Goal: Task Accomplishment & Management: Use online tool/utility

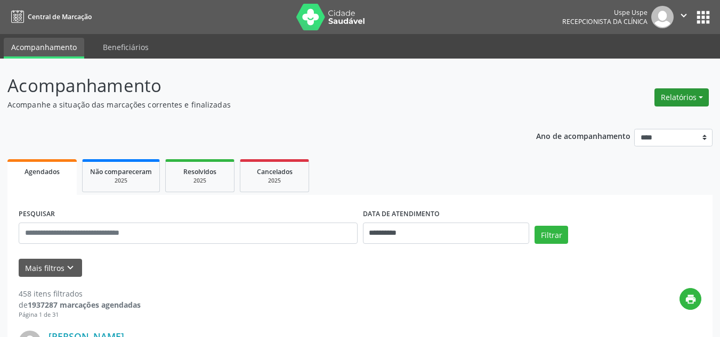
click at [678, 101] on button "Relatórios" at bounding box center [681, 97] width 54 height 18
click at [614, 121] on link "Agendamentos" at bounding box center [651, 120] width 115 height 15
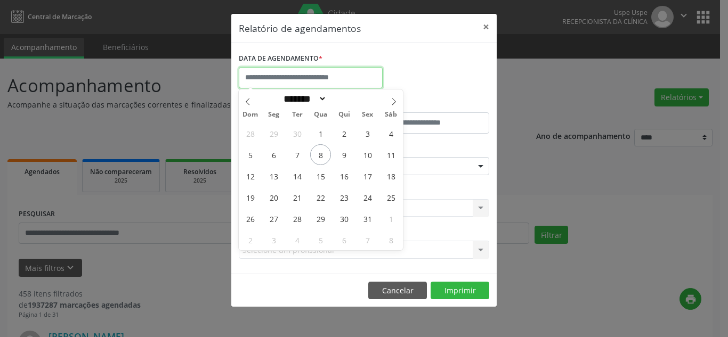
click at [328, 84] on input "text" at bounding box center [311, 77] width 144 height 21
click at [325, 153] on span "8" at bounding box center [320, 154] width 21 height 21
type input "**********"
click at [325, 153] on span "8" at bounding box center [320, 154] width 21 height 21
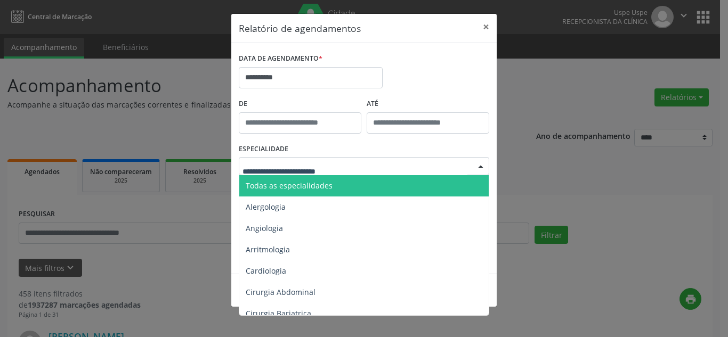
click at [295, 187] on span "Todas as especialidades" at bounding box center [289, 186] width 87 height 10
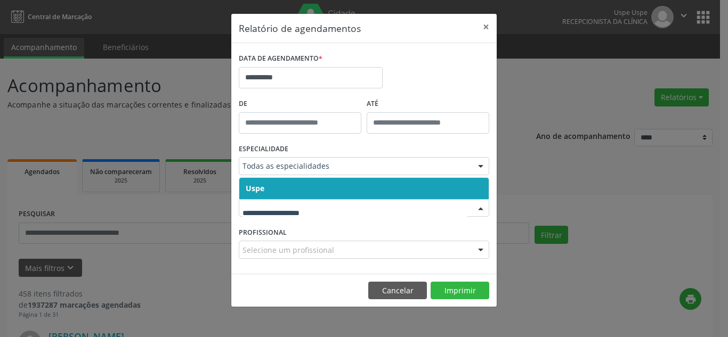
click at [377, 195] on span "Uspe" at bounding box center [363, 188] width 249 height 21
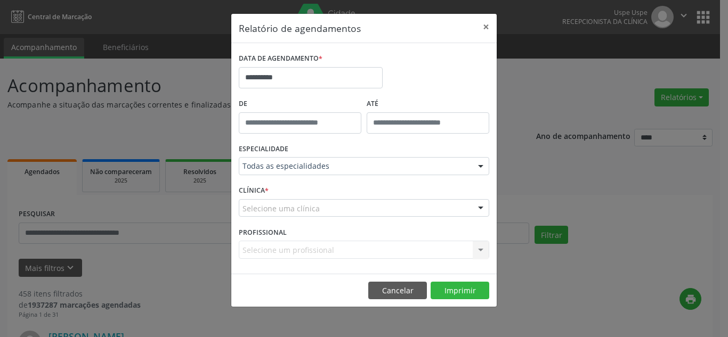
click at [396, 207] on div "Selecione uma clínica" at bounding box center [364, 208] width 250 height 18
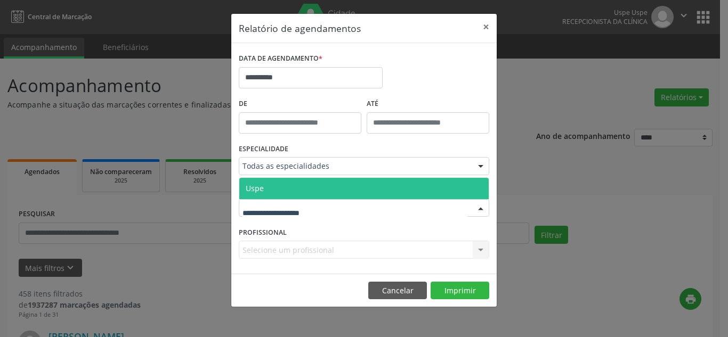
click at [381, 182] on span "Uspe" at bounding box center [363, 188] width 249 height 21
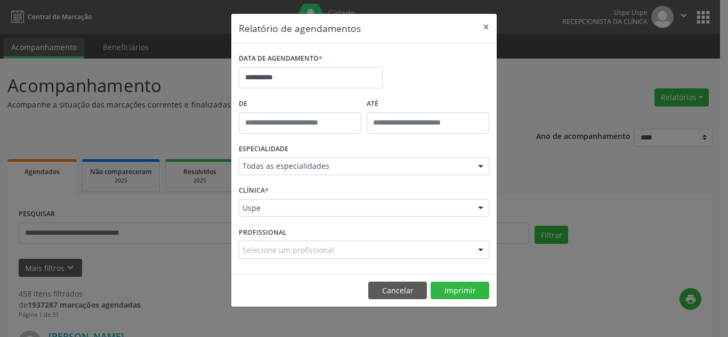
click at [474, 248] on div at bounding box center [481, 250] width 16 height 18
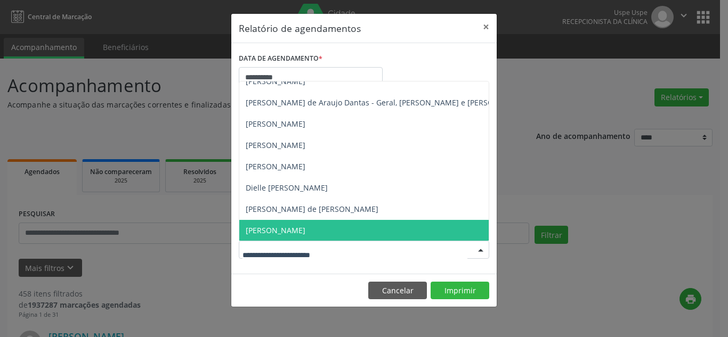
scroll to position [906, 0]
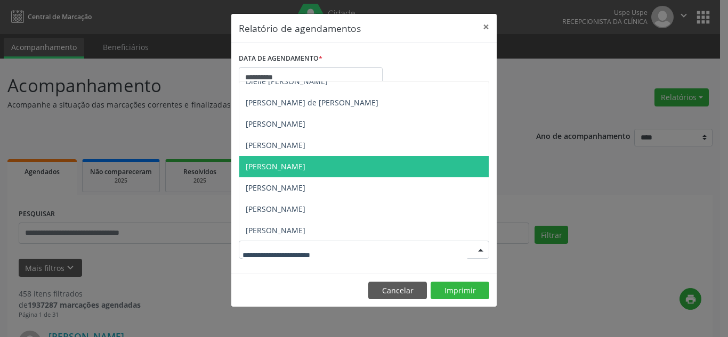
click at [284, 168] on span "[PERSON_NAME]" at bounding box center [276, 166] width 60 height 10
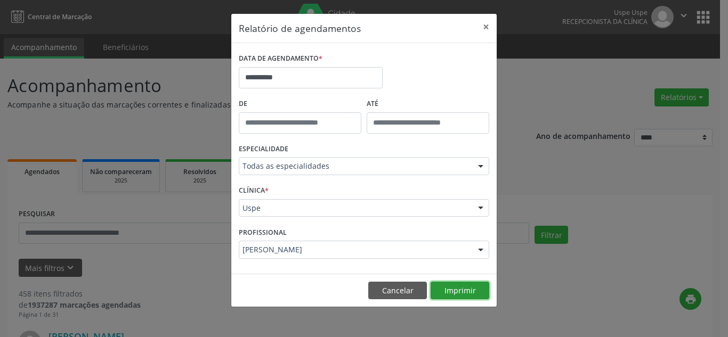
click at [447, 290] on button "Imprimir" at bounding box center [460, 291] width 59 height 18
